Goal: Task Accomplishment & Management: Manage account settings

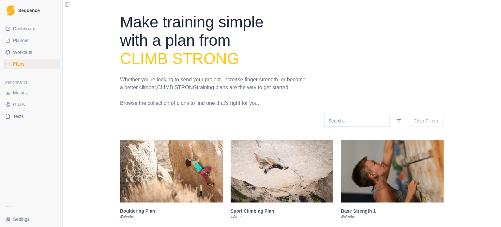
click at [27, 10] on span "Sequence" at bounding box center [29, 10] width 22 height 5
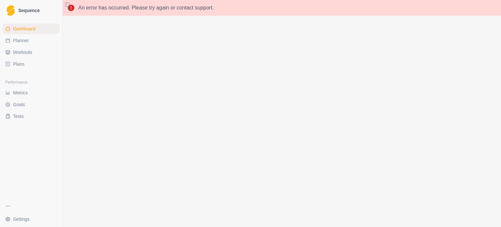
click at [27, 10] on span "Sequence" at bounding box center [29, 10] width 22 height 5
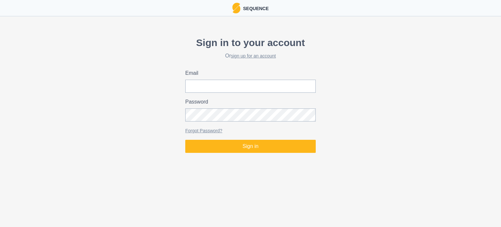
click at [318, 80] on div "Sign in to your account Or sign up for an account Email Password Forgot Passwor…" at bounding box center [250, 94] width 501 height 123
click at [294, 84] on input "Email" at bounding box center [250, 86] width 130 height 13
click at [238, 89] on input "Email" at bounding box center [250, 86] width 130 height 13
type input "[EMAIL_ADDRESS][DOMAIN_NAME]"
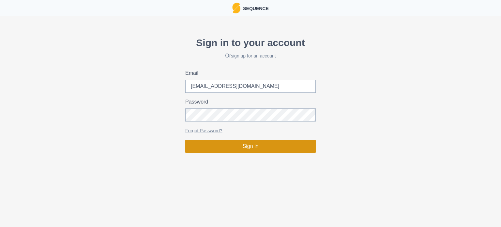
click at [247, 146] on button "Sign in" at bounding box center [250, 146] width 130 height 13
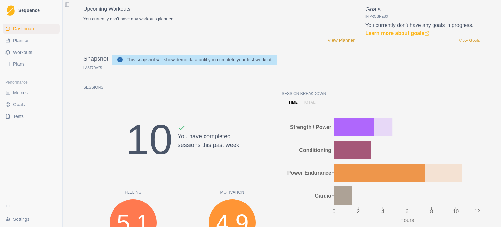
click at [36, 43] on link "Planner" at bounding box center [31, 40] width 57 height 10
select select "month"
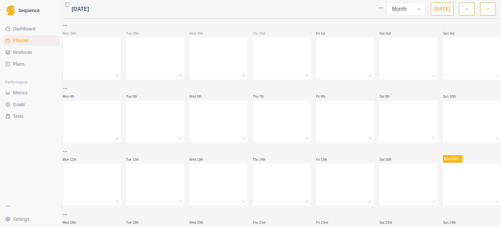
click at [22, 52] on span "Workouts" at bounding box center [22, 52] width 19 height 7
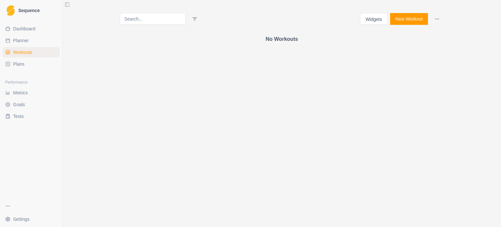
click at [23, 65] on span "Plans" at bounding box center [18, 64] width 11 height 7
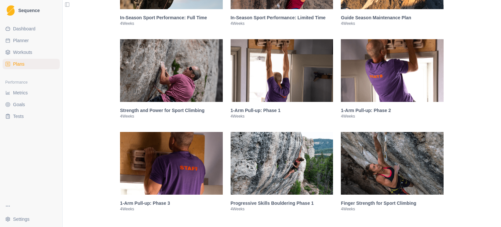
scroll to position [966, 0]
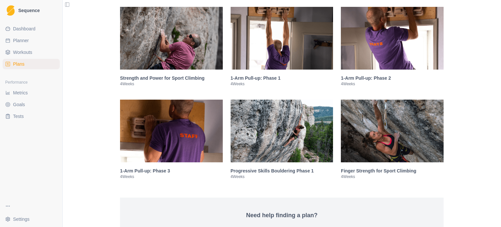
click at [184, 56] on img at bounding box center [171, 38] width 103 height 63
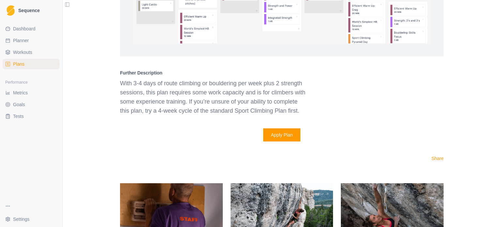
scroll to position [1463, 0]
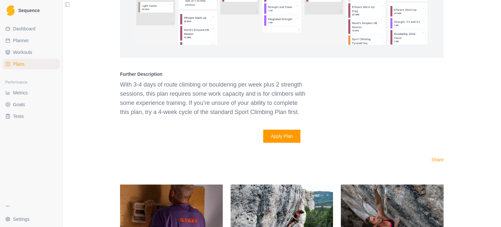
click at [200, 92] on p "With 3-4 days of route climbing or bouldering per week plus 2 strength sessions…" at bounding box center [214, 98] width 188 height 37
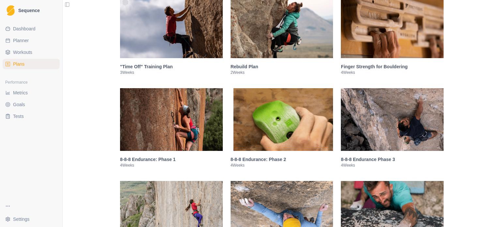
scroll to position [329, 0]
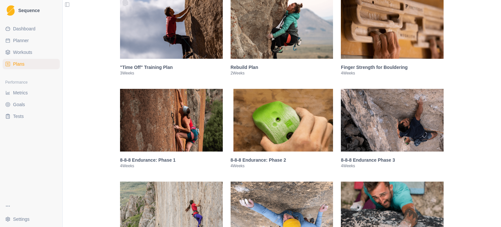
click at [174, 122] on img at bounding box center [171, 120] width 103 height 63
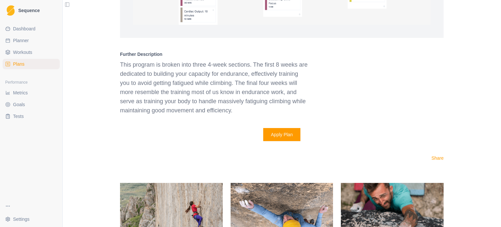
scroll to position [910, 0]
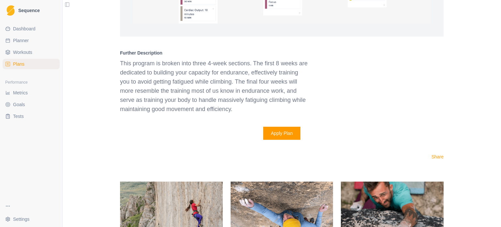
click at [231, 90] on p "This program is broken into three 4-week sections. The first 8 weeks are dedica…" at bounding box center [214, 86] width 188 height 55
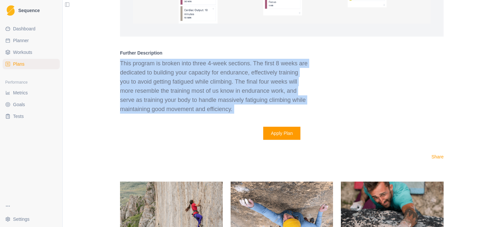
click at [231, 90] on p "This program is broken into three 4-week sections. The first 8 weeks are dedica…" at bounding box center [214, 86] width 188 height 55
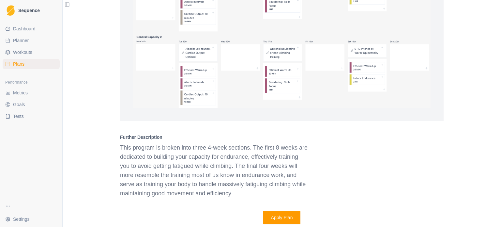
scroll to position [0, 0]
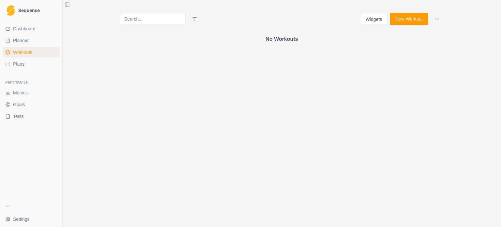
click at [40, 65] on link "Plans" at bounding box center [31, 64] width 57 height 10
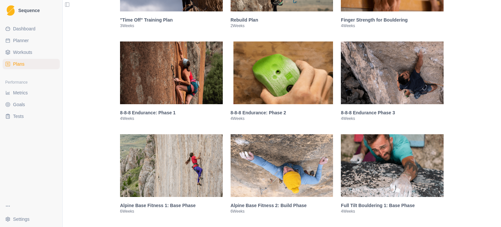
scroll to position [407, 0]
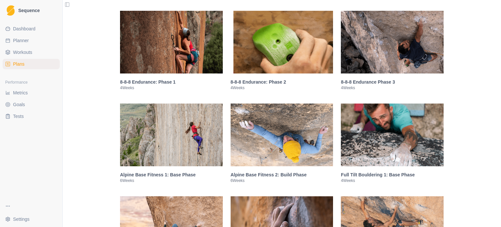
click at [279, 41] on img at bounding box center [282, 42] width 103 height 63
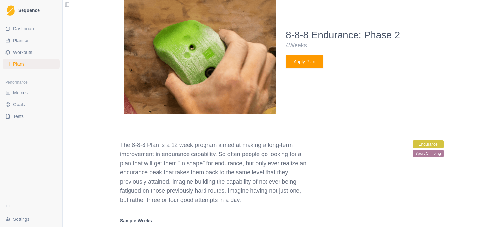
scroll to position [541, 0]
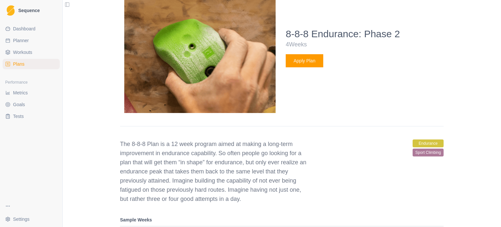
click at [228, 165] on p "The 8-8-8 Plan is a 12 week program aimed at making a long-term improvement in …" at bounding box center [214, 171] width 188 height 64
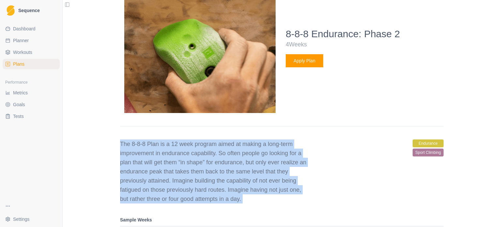
click at [228, 165] on p "The 8-8-8 Plan is a 12 week program aimed at making a long-term improvement in …" at bounding box center [214, 171] width 188 height 64
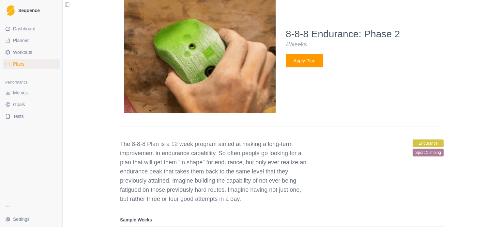
click at [242, 177] on p "The 8-8-8 Plan is a 12 week program aimed at making a long-term improvement in …" at bounding box center [214, 171] width 188 height 64
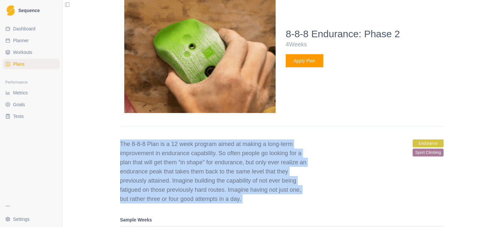
click at [242, 177] on p "The 8-8-8 Plan is a 12 week program aimed at making a long-term improvement in …" at bounding box center [214, 171] width 188 height 64
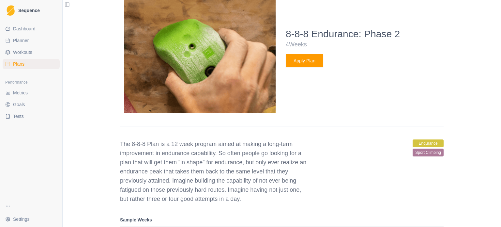
click at [242, 177] on p "The 8-8-8 Plan is a 12 week program aimed at making a long-term improvement in …" at bounding box center [214, 171] width 188 height 64
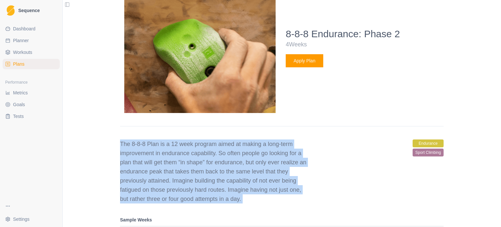
click at [242, 177] on p "The 8-8-8 Plan is a 12 week program aimed at making a long-term improvement in …" at bounding box center [214, 171] width 188 height 64
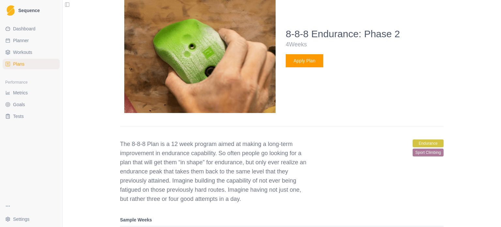
click at [242, 177] on p "The 8-8-8 Plan is a 12 week program aimed at making a long-term improvement in …" at bounding box center [214, 171] width 188 height 64
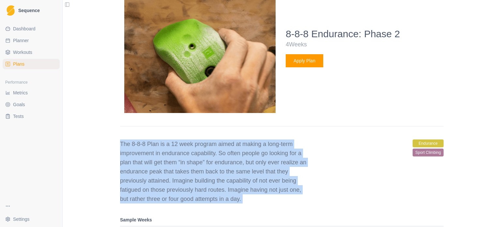
click at [242, 177] on p "The 8-8-8 Plan is a 12 week program aimed at making a long-term improvement in …" at bounding box center [214, 171] width 188 height 64
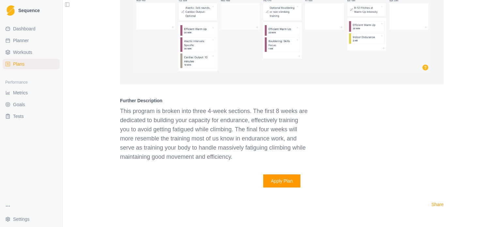
scroll to position [886, 0]
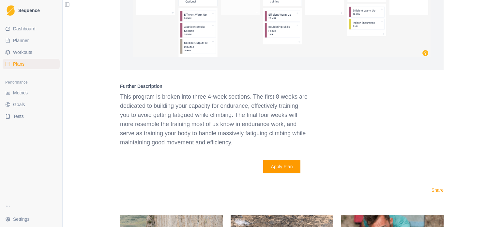
click at [223, 112] on p "This program is broken into three 4-week sections. The first 8 weeks are dedica…" at bounding box center [214, 119] width 188 height 55
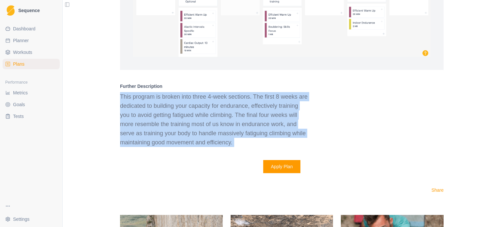
click at [223, 112] on p "This program is broken into three 4-week sections. The first 8 weeks are dedica…" at bounding box center [214, 119] width 188 height 55
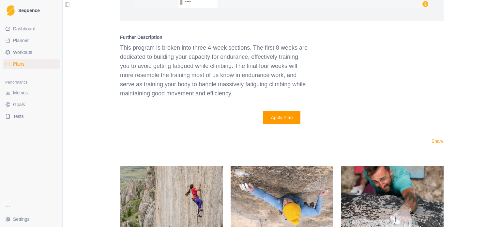
scroll to position [935, 0]
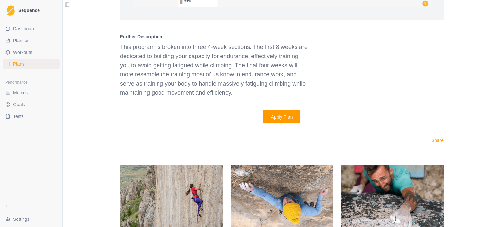
click at [212, 80] on p "This program is broken into three 4-week sections. The first 8 weeks are dedica…" at bounding box center [214, 69] width 188 height 55
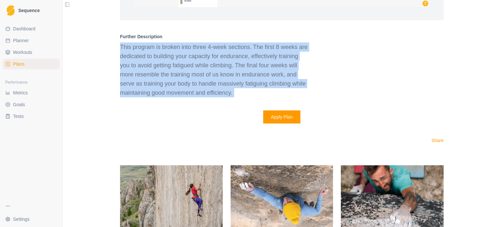
click at [238, 78] on p "This program is broken into three 4-week sections. The first 8 weeks are dedica…" at bounding box center [214, 69] width 188 height 55
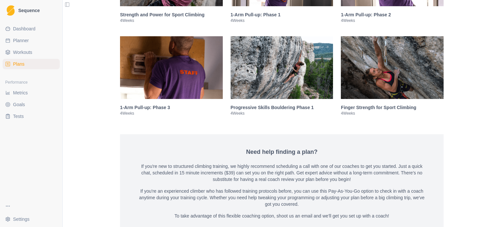
scroll to position [1683, 0]
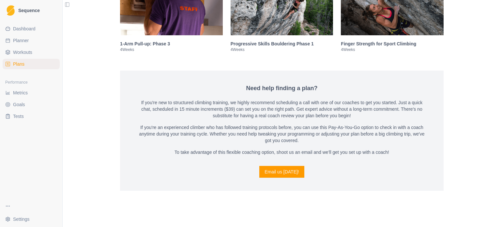
click at [227, 99] on p "If you're new to structured climbing training, we highly recommend scheduling a…" at bounding box center [282, 109] width 292 height 20
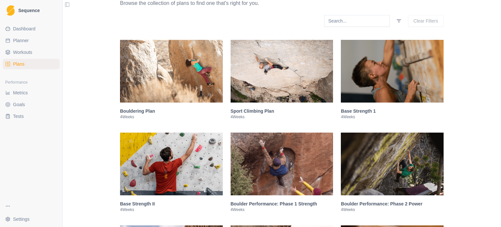
scroll to position [0, 0]
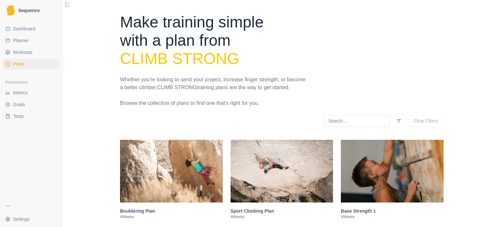
click at [26, 28] on span "Dashboard" at bounding box center [24, 28] width 22 height 7
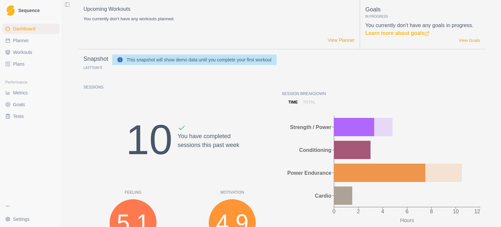
click at [31, 39] on link "Planner" at bounding box center [31, 40] width 57 height 10
select select "month"
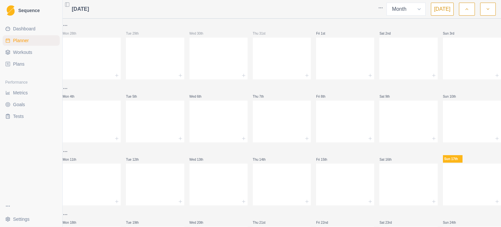
click at [24, 51] on span "Workouts" at bounding box center [22, 52] width 19 height 7
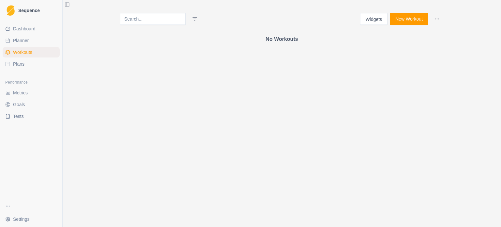
click at [20, 62] on span "Plans" at bounding box center [18, 64] width 11 height 7
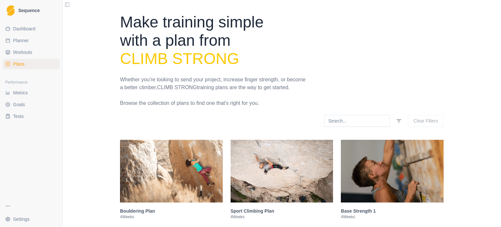
click at [20, 223] on html "Sequence Dashboard Planner Workouts Plans Performance Metrics Goals Tests Setti…" at bounding box center [250, 113] width 501 height 227
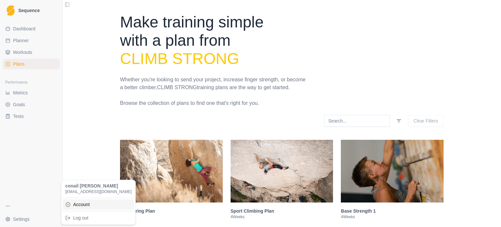
click at [69, 205] on link "Account" at bounding box center [98, 204] width 71 height 10
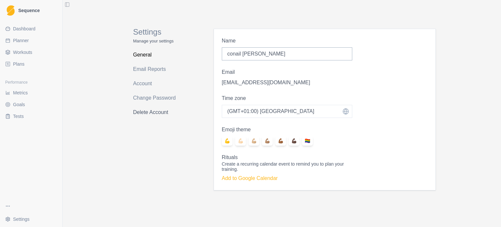
click at [146, 113] on link "Delete Account" at bounding box center [159, 112] width 52 height 10
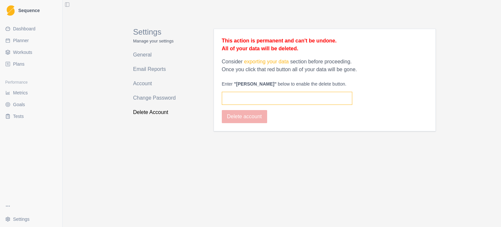
click at [255, 95] on input "text" at bounding box center [287, 98] width 130 height 13
click at [148, 84] on link "Account" at bounding box center [159, 83] width 52 height 10
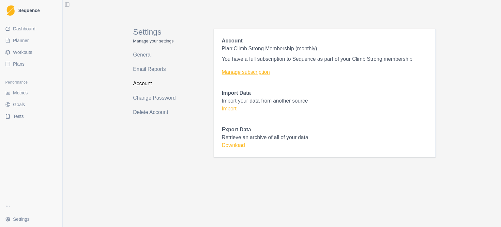
click at [260, 75] on link "Manage subscription" at bounding box center [325, 72] width 206 height 8
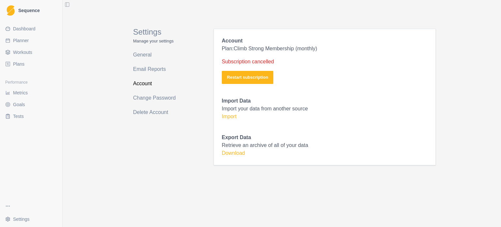
click at [24, 30] on span "Dashboard" at bounding box center [24, 28] width 22 height 7
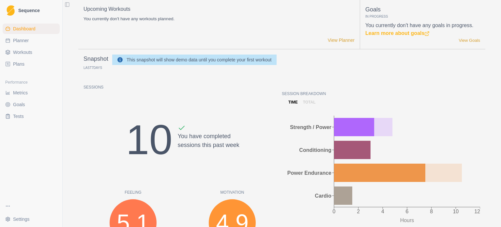
click at [22, 218] on html "Sequence Dashboard Planner Workouts Plans Performance Metrics Goals Tests Setti…" at bounding box center [250, 113] width 501 height 227
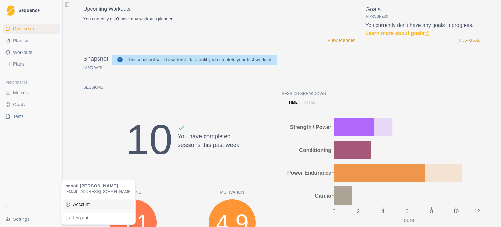
click at [91, 206] on link "Account" at bounding box center [98, 204] width 71 height 10
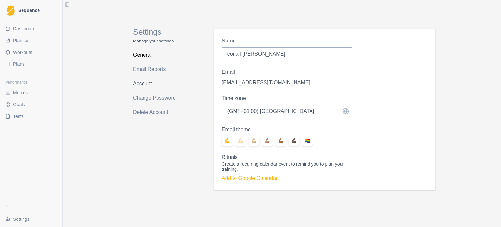
click at [142, 83] on link "Account" at bounding box center [159, 83] width 52 height 10
